Goal: Find specific page/section: Find specific page/section

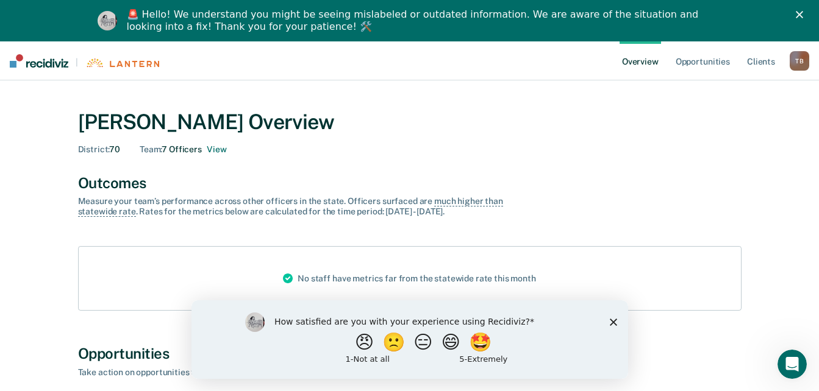
click at [650, 65] on link "Overview" at bounding box center [639, 60] width 41 height 39
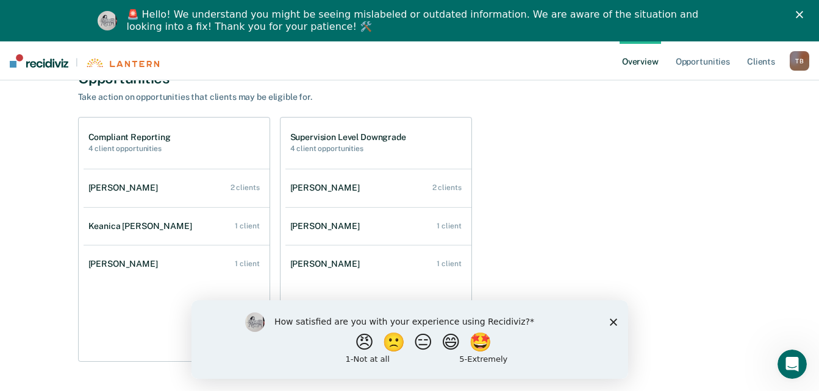
scroll to position [319, 0]
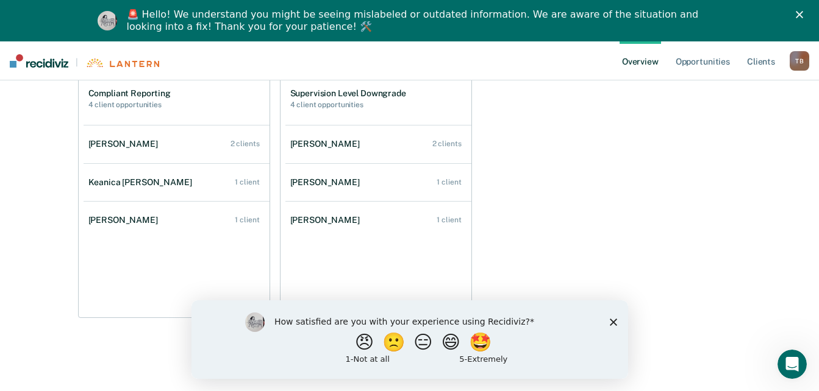
click at [612, 322] on polygon "Close survey" at bounding box center [612, 321] width 7 height 7
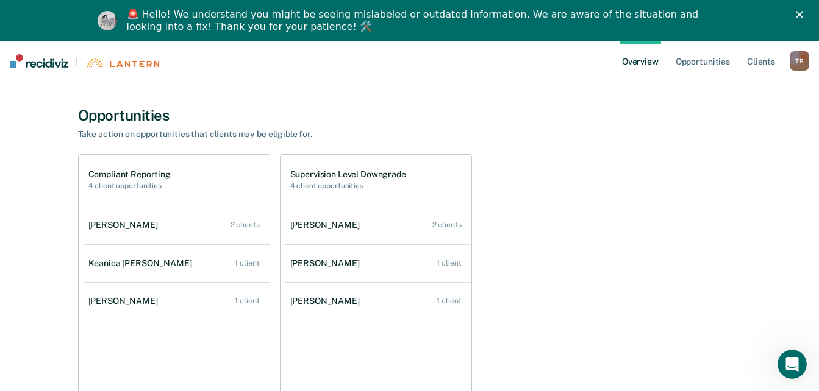
scroll to position [242, 0]
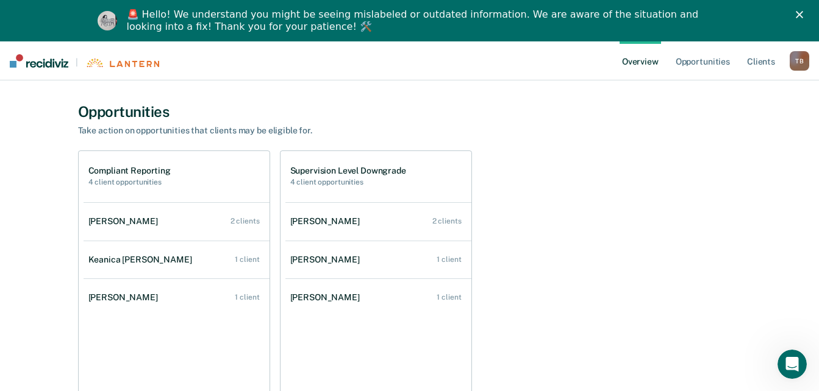
click at [803, 15] on polygon "Close" at bounding box center [798, 14] width 7 height 7
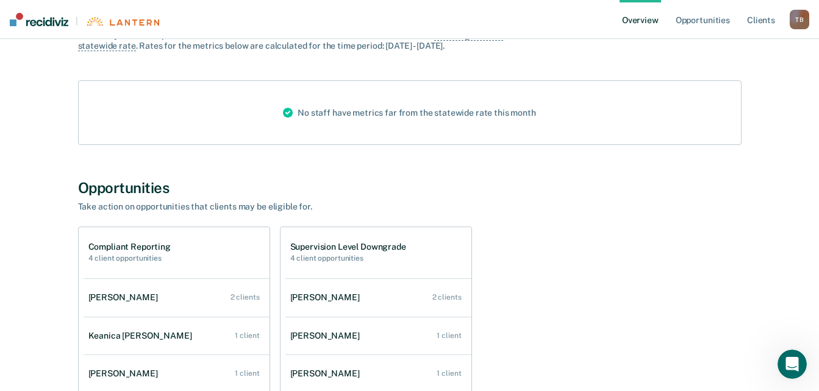
scroll to position [144, 0]
